Goal: Use online tool/utility: Utilize a website feature to perform a specific function

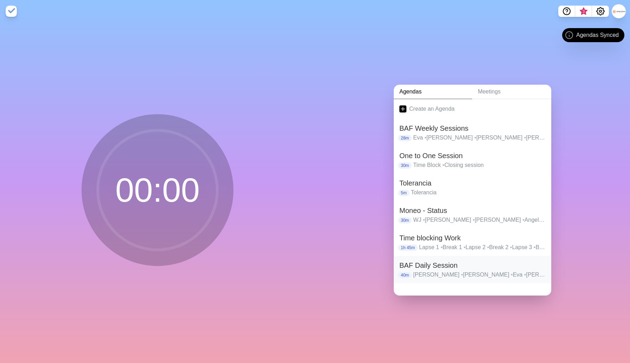
click at [432, 264] on h2 "BAF Daily Session" at bounding box center [472, 265] width 146 height 11
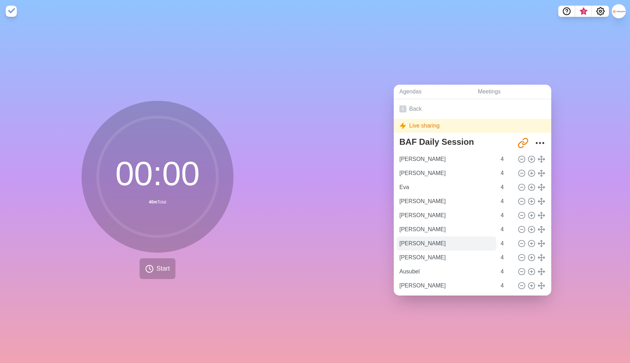
scroll to position [19, 0]
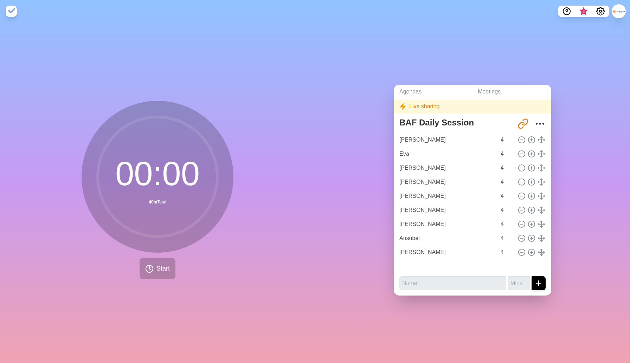
type input "Eva"
type input "[PERSON_NAME]"
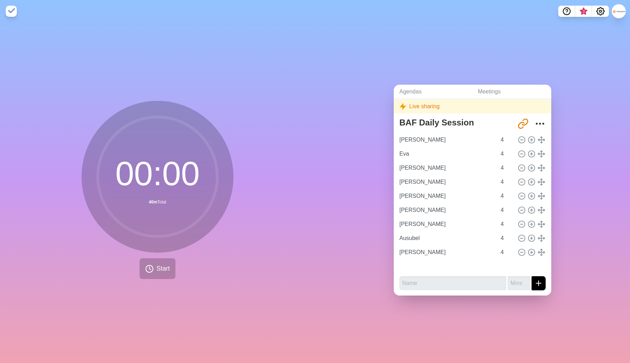
type input "[PERSON_NAME]"
type input "Ausubel"
type input "[PERSON_NAME]"
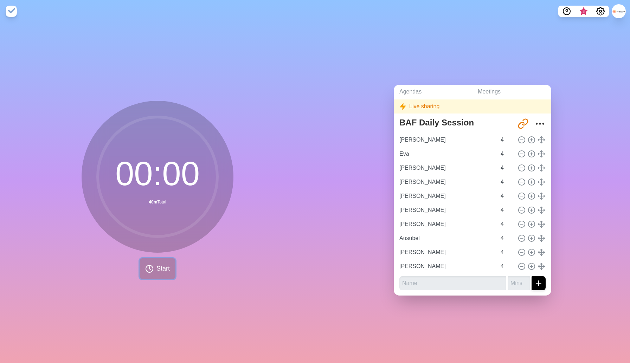
click at [163, 270] on span "Start" at bounding box center [162, 268] width 13 height 9
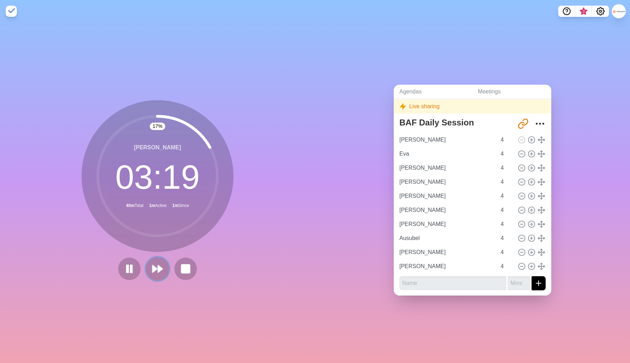
click at [158, 268] on polygon at bounding box center [160, 268] width 5 height 7
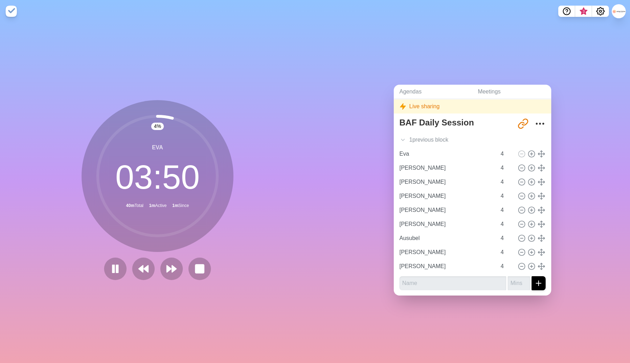
click at [212, 301] on div "4 % Eva 03 : 50 40m Total 1m Active 1m Since" at bounding box center [157, 192] width 315 height 341
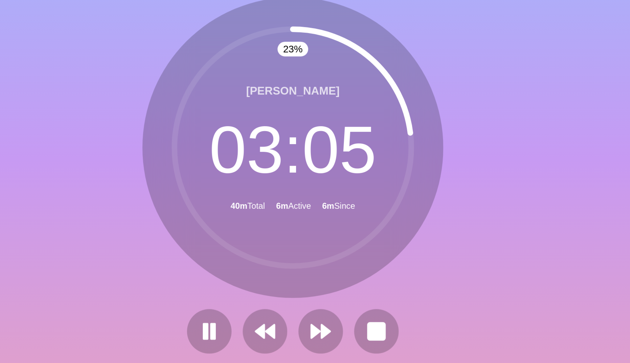
scroll to position [5, 0]
click at [140, 276] on button at bounding box center [143, 269] width 24 height 24
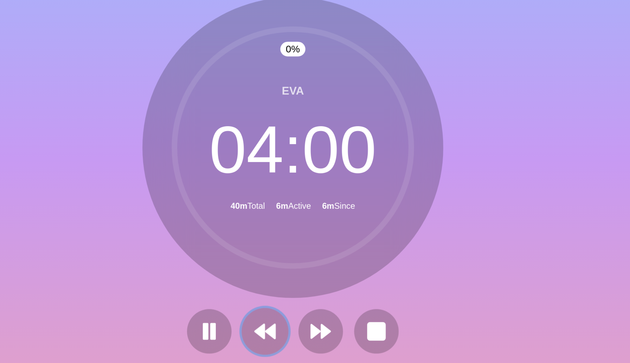
scroll to position [19, 0]
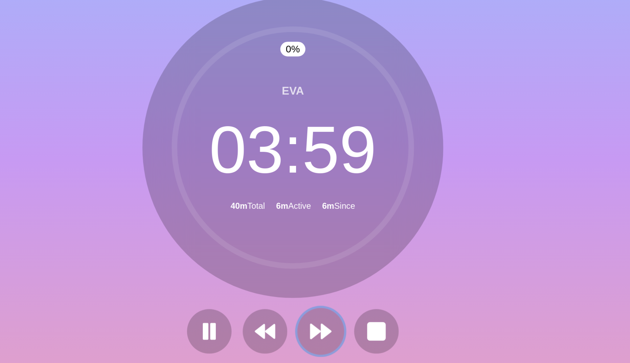
click at [167, 271] on polygon at bounding box center [169, 268] width 5 height 7
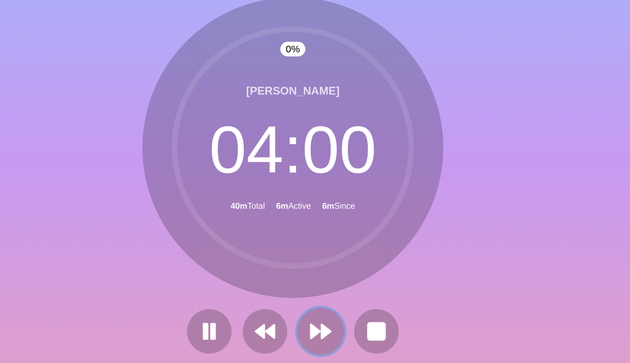
scroll to position [5, 0]
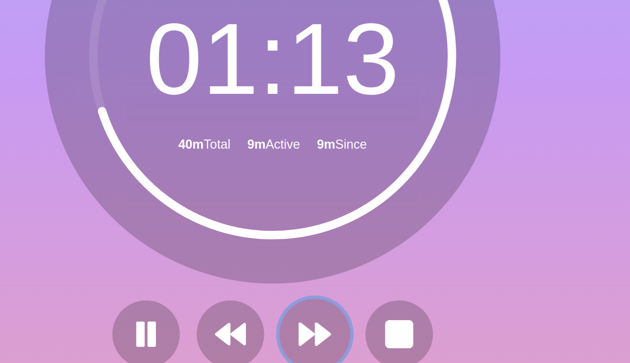
click at [169, 271] on icon at bounding box center [172, 269] width 12 height 12
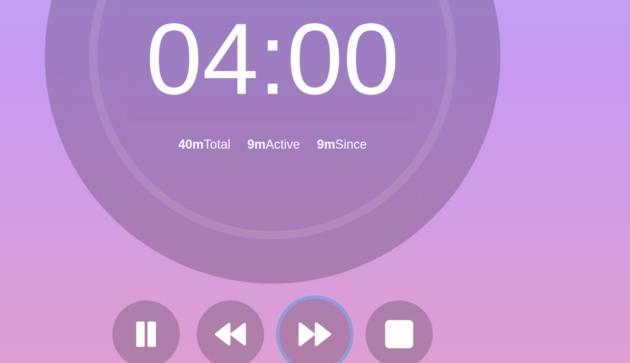
scroll to position [0, 0]
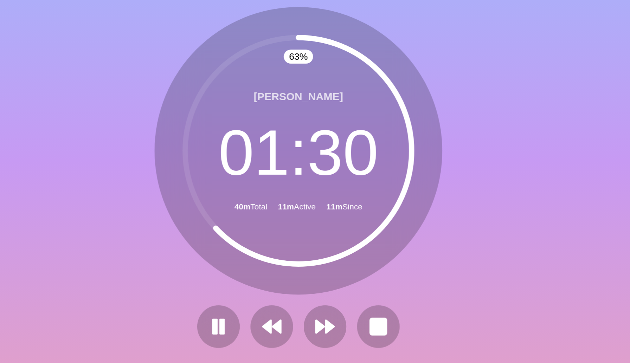
click at [204, 242] on icon at bounding box center [157, 176] width 141 height 141
click at [167, 269] on polygon at bounding box center [169, 268] width 5 height 7
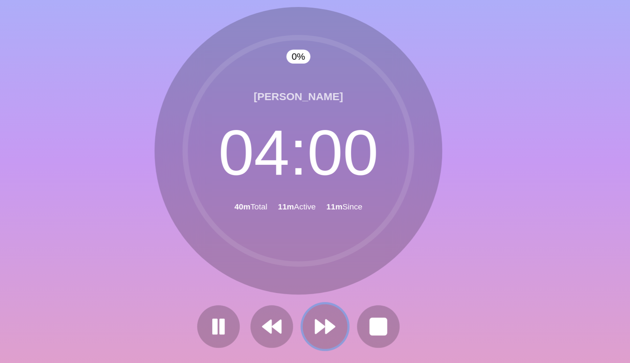
click at [167, 269] on polygon at bounding box center [169, 268] width 5 height 7
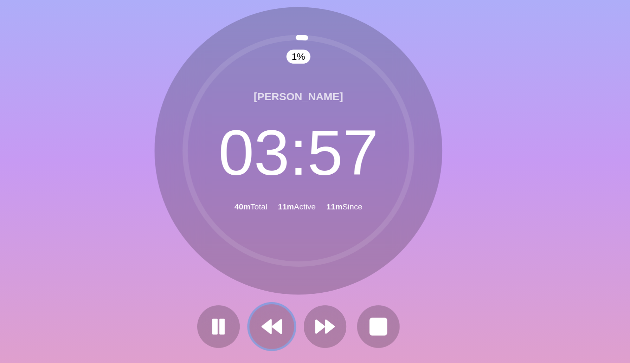
click at [141, 273] on icon at bounding box center [143, 269] width 12 height 12
click at [146, 273] on icon at bounding box center [143, 269] width 12 height 12
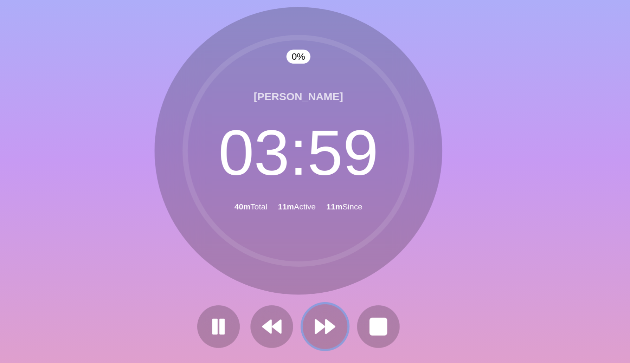
click at [167, 271] on polygon at bounding box center [169, 268] width 5 height 7
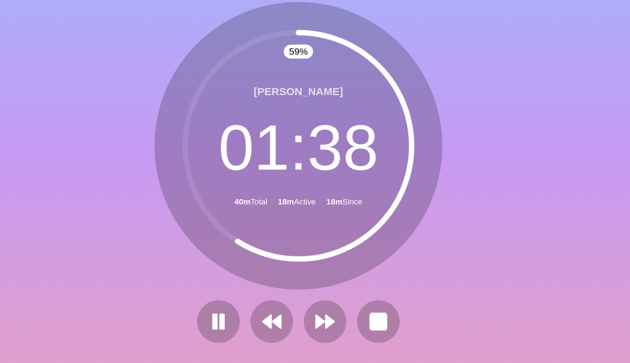
click at [157, 254] on div "59 % [PERSON_NAME] 01 : 38 40m Total 18m Active 18m Since" at bounding box center [158, 190] width 152 height 180
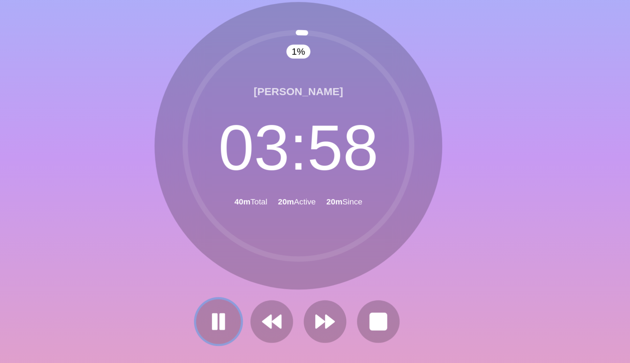
click at [118, 270] on rect at bounding box center [117, 269] width 2 height 8
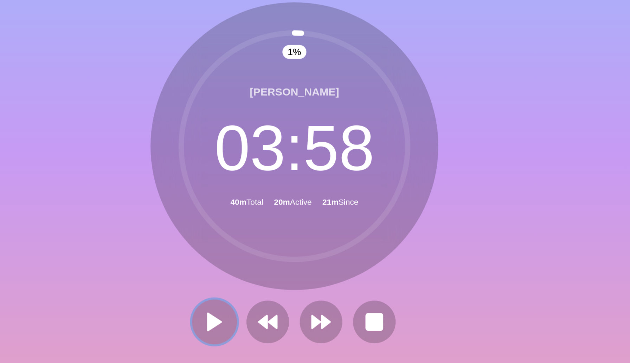
click at [117, 269] on polygon at bounding box center [115, 268] width 7 height 9
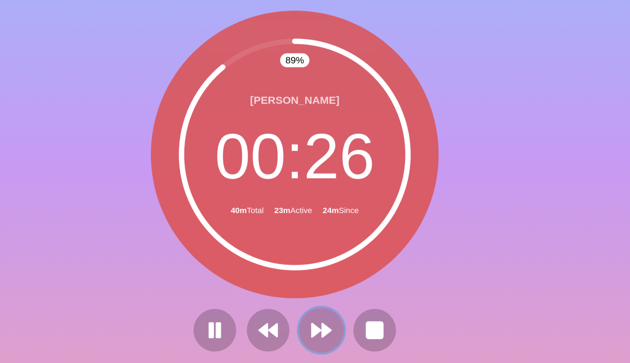
click at [174, 265] on icon at bounding box center [172, 269] width 12 height 12
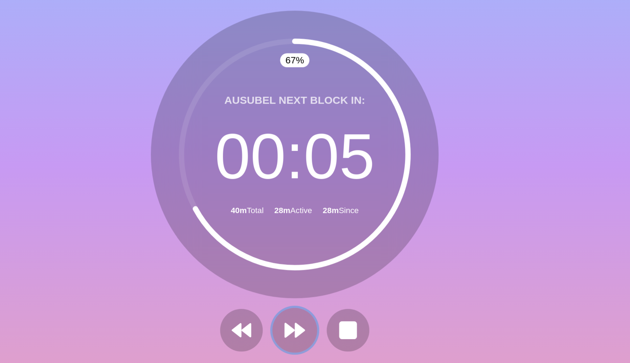
click at [159, 271] on polygon at bounding box center [160, 268] width 5 height 7
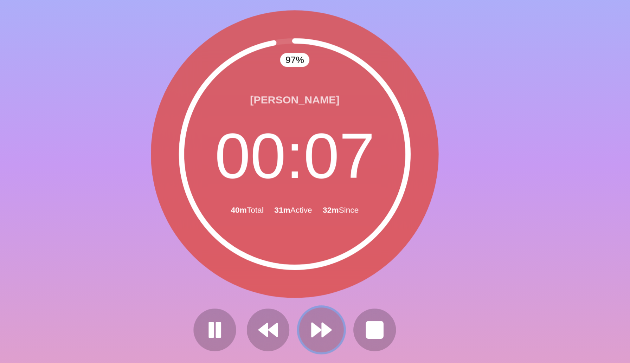
click at [173, 267] on polygon at bounding box center [174, 268] width 5 height 7
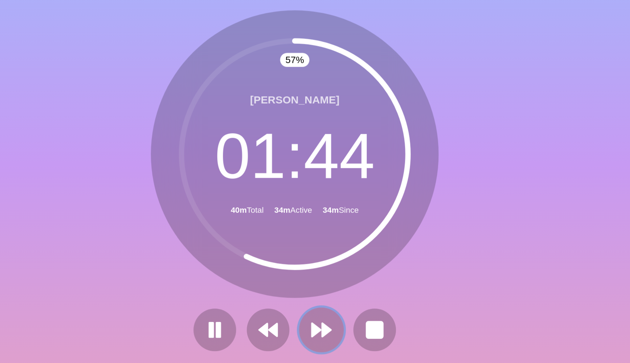
click at [177, 268] on button at bounding box center [172, 269] width 24 height 24
